Goal: Task Accomplishment & Management: Use online tool/utility

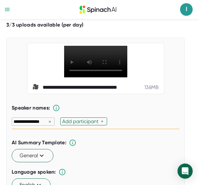
scroll to position [26, 0]
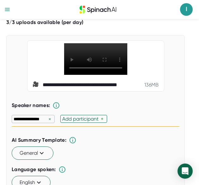
click at [50, 118] on div "×" at bounding box center [50, 119] width 6 height 6
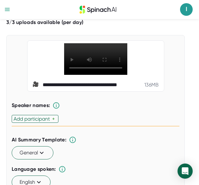
click at [50, 118] on div "Add participant" at bounding box center [33, 119] width 39 height 6
type input "[PERSON_NAME]"
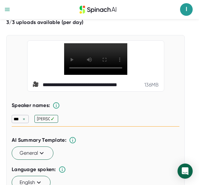
type input "[PERSON_NAME]"
type input "Rachel"
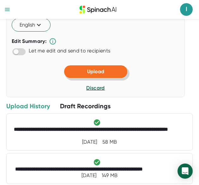
click at [103, 69] on button "Upload" at bounding box center [95, 71] width 63 height 13
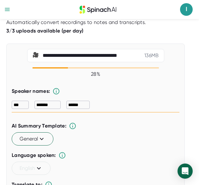
scroll to position [10, 0]
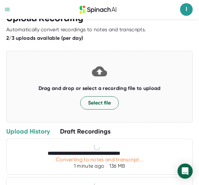
drag, startPoint x: 193, startPoint y: 34, endPoint x: 195, endPoint y: 53, distance: 19.8
click at [195, 53] on div "**********" at bounding box center [99, 102] width 199 height 166
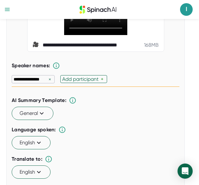
scroll to position [73, 0]
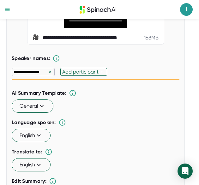
click at [49, 73] on div "×" at bounding box center [50, 72] width 6 height 6
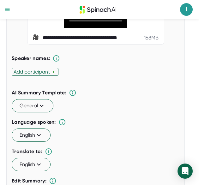
click at [42, 70] on div "Add participant" at bounding box center [33, 72] width 39 height 6
type input "[PERSON_NAME]"
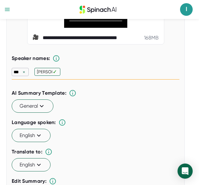
type input "[PERSON_NAME]"
type input "Rachel"
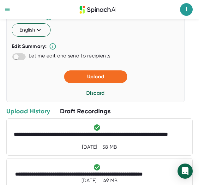
scroll to position [104, 0]
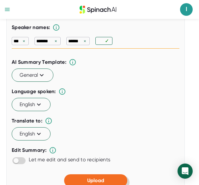
click at [99, 181] on span "Upload" at bounding box center [95, 181] width 17 height 6
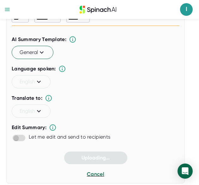
scroll to position [81, 0]
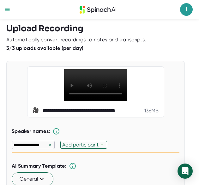
click at [49, 144] on div "×" at bounding box center [50, 145] width 6 height 6
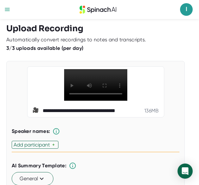
click at [44, 144] on div "Add participant" at bounding box center [33, 145] width 39 height 6
type input "[PERSON_NAME]"
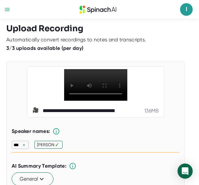
type input "[PERSON_NAME]"
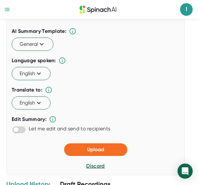
scroll to position [130, 0]
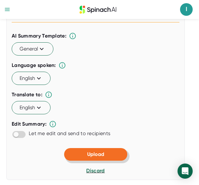
click at [85, 150] on button "Upload" at bounding box center [95, 154] width 63 height 13
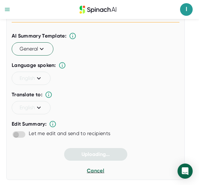
scroll to position [0, 0]
